Goal: Check status: Check status

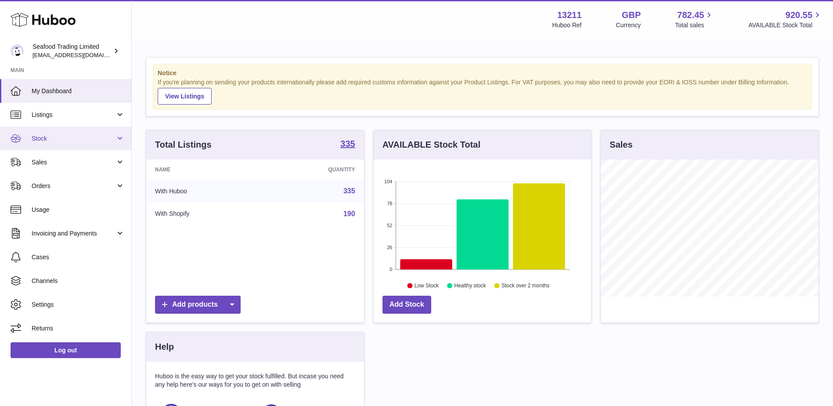
scroll to position [137, 217]
click at [50, 137] on span "Stock" at bounding box center [74, 138] width 84 height 8
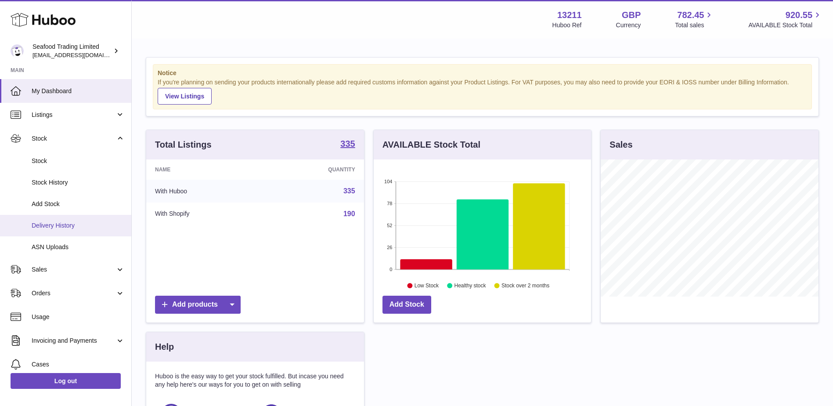
click at [55, 224] on span "Delivery History" at bounding box center [78, 225] width 93 height 8
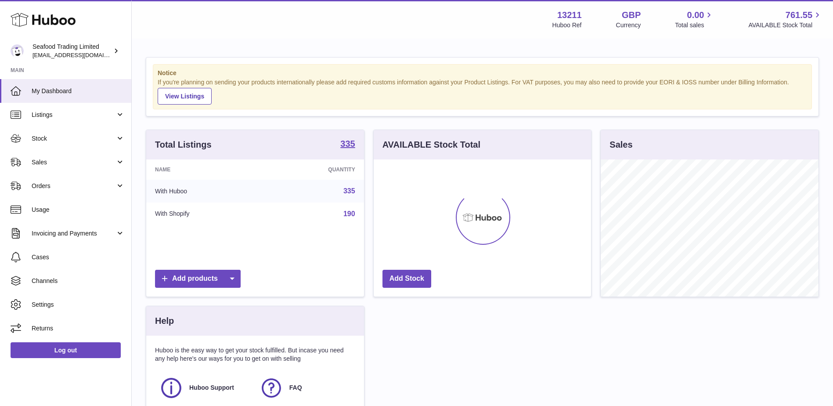
scroll to position [137, 217]
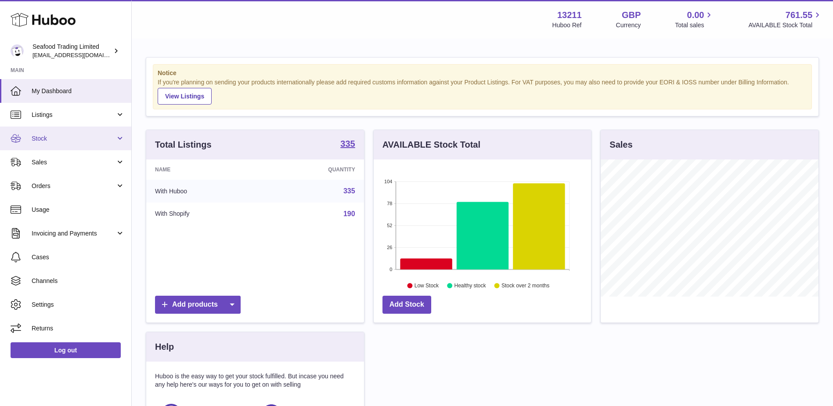
click at [42, 140] on span "Stock" at bounding box center [74, 138] width 84 height 8
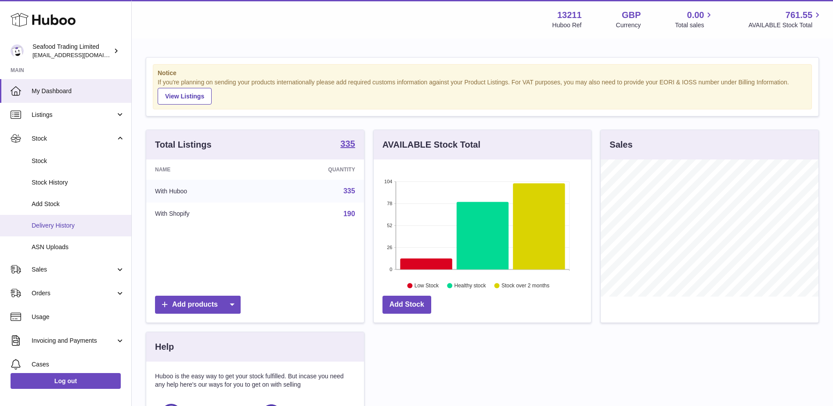
click at [53, 220] on link "Delivery History" at bounding box center [65, 226] width 131 height 22
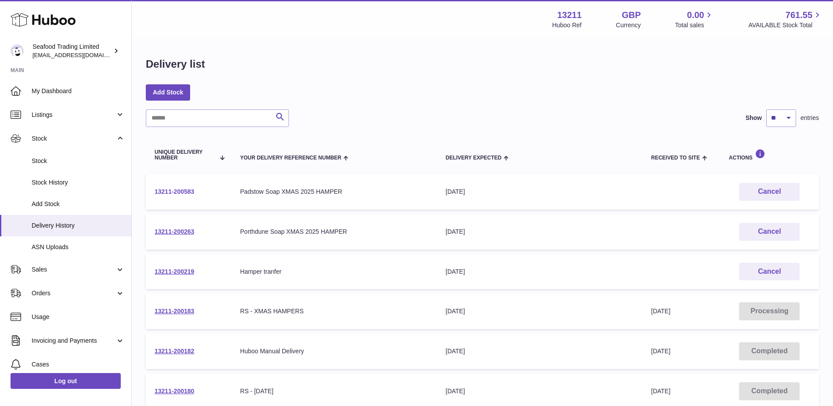
click at [173, 188] on link "13211-200583" at bounding box center [175, 191] width 40 height 7
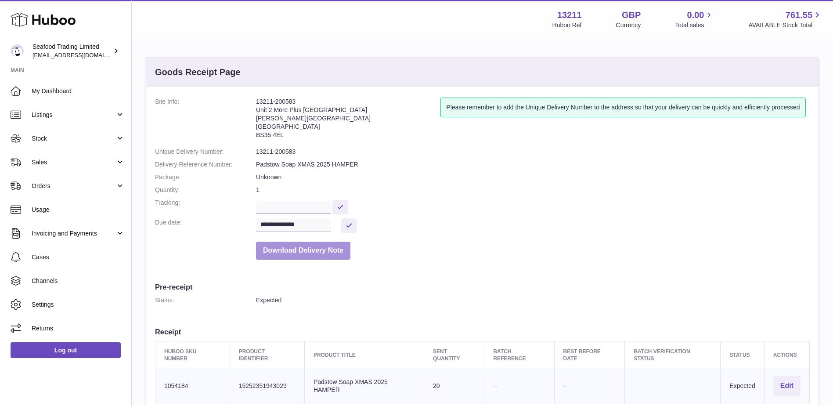
scroll to position [44, 0]
